Goal: Task Accomplishment & Management: Manage account settings

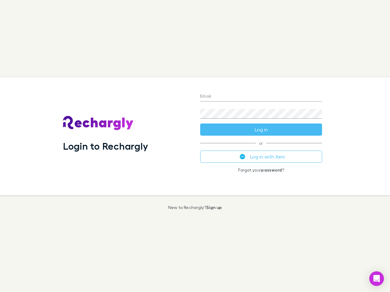
click at [195, 146] on div "Login to Rechargly" at bounding box center [126, 136] width 137 height 118
click at [261, 97] on input "Email" at bounding box center [261, 97] width 122 height 10
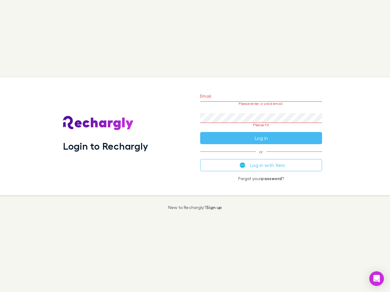
click at [261, 130] on form "Email Please enter a valid email. Password Please fill Log in" at bounding box center [261, 115] width 122 height 57
click at [261, 157] on div "Email Please enter a valid email. Password Please fill Log in or Log in with Xe…" at bounding box center [261, 136] width 132 height 118
click at [376, 279] on icon "Open Intercom Messenger" at bounding box center [376, 278] width 6 height 7
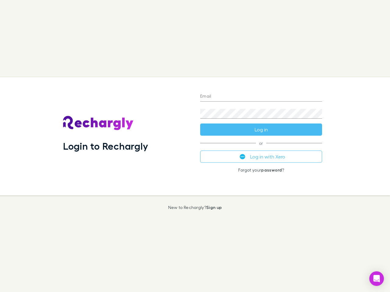
click at [195, 146] on div "Login to Rechargly" at bounding box center [126, 136] width 137 height 118
click at [261, 97] on input "Email" at bounding box center [261, 97] width 122 height 10
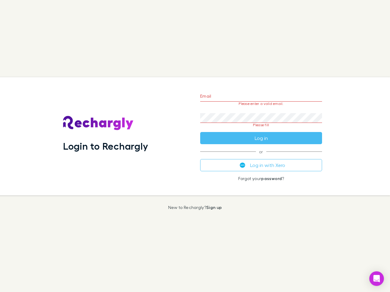
click at [261, 130] on form "Email Please enter a valid email. Password Please fill Log in" at bounding box center [261, 115] width 122 height 57
click at [261, 157] on div "Email Please enter a valid email. Password Please fill Log in or Log in with Xe…" at bounding box center [261, 136] width 132 height 118
click at [376, 279] on icon "Open Intercom Messenger" at bounding box center [376, 278] width 6 height 7
